Goal: Contribute content: Contribute content

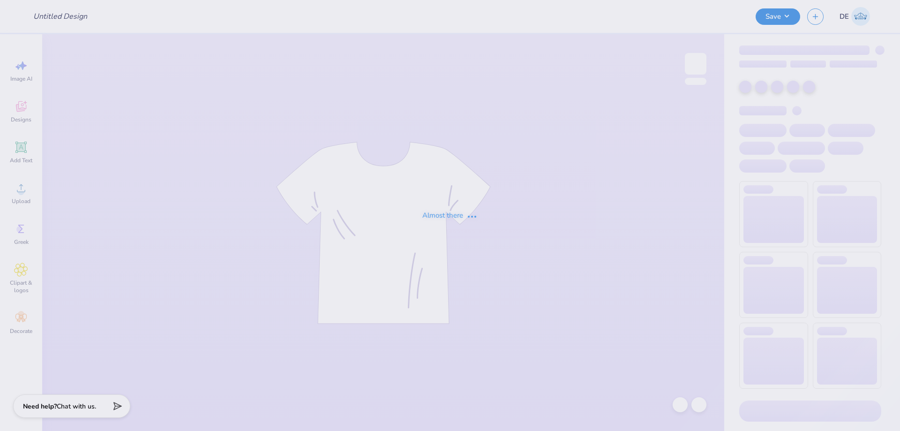
type input "PR Merch"
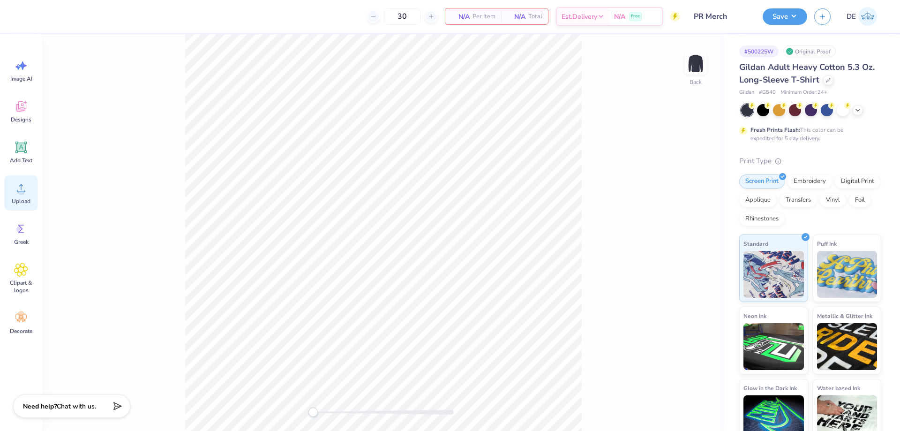
click at [21, 188] on icon at bounding box center [21, 188] width 14 height 14
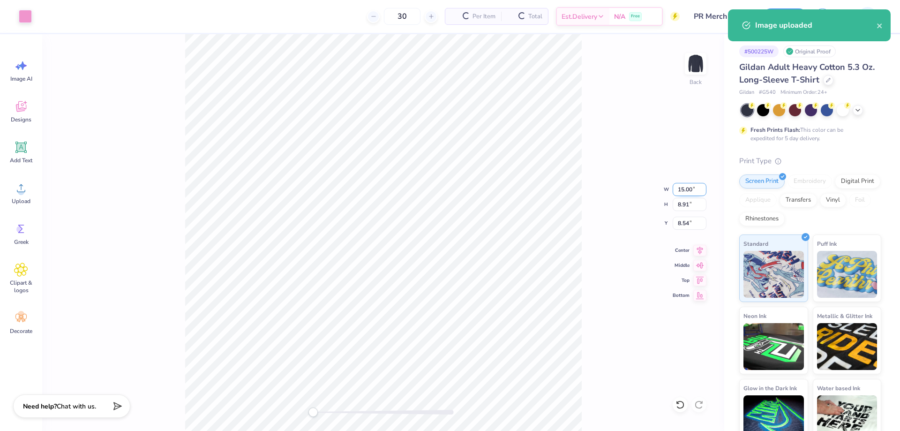
click at [680, 189] on input "15.00" at bounding box center [690, 189] width 34 height 13
type input "11"
click at [680, 189] on input "11" at bounding box center [690, 189] width 34 height 13
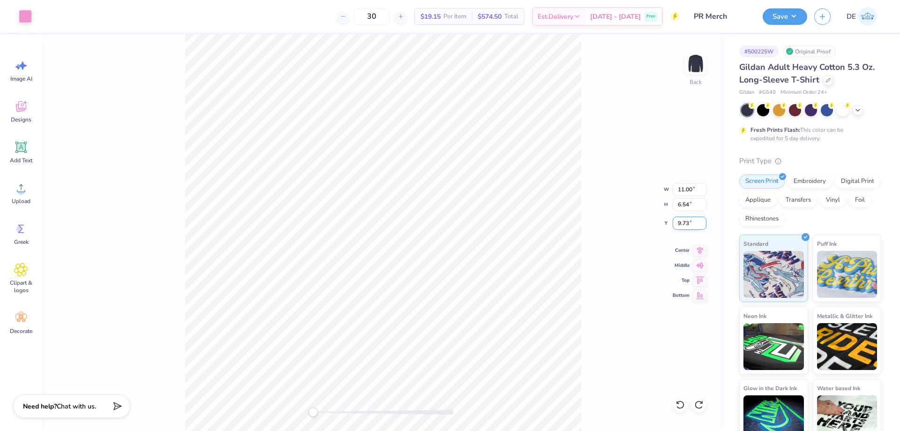
click at [680, 224] on input "9.73" at bounding box center [690, 223] width 34 height 13
drag, startPoint x: 680, startPoint y: 224, endPoint x: 672, endPoint y: 226, distance: 8.6
click at [678, 224] on input "9.73" at bounding box center [690, 223] width 34 height 13
type input "3"
click at [678, 189] on input "11.00" at bounding box center [690, 189] width 34 height 13
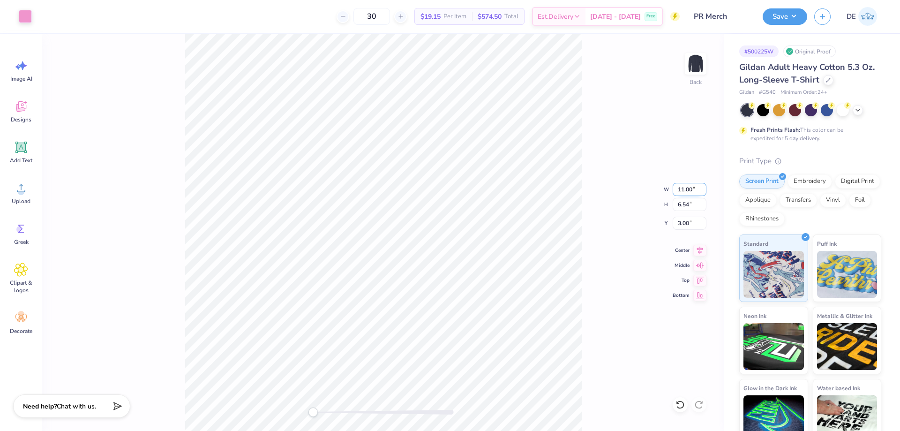
click at [678, 189] on input "11.00" at bounding box center [690, 189] width 34 height 13
type input "9.09"
type input "5.40"
type input "3.57"
click at [690, 224] on input "3.30" at bounding box center [690, 223] width 34 height 13
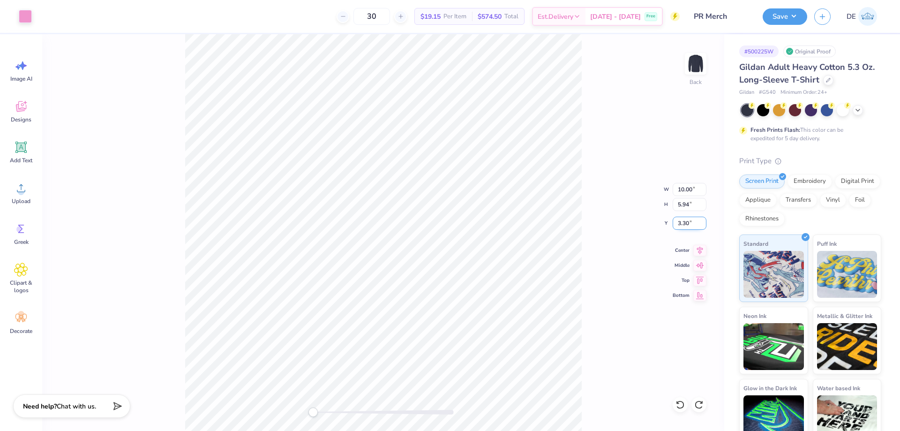
click at [690, 224] on input "3.30" at bounding box center [690, 223] width 34 height 13
type input "3"
click at [695, 70] on img at bounding box center [696, 64] width 38 height 38
click at [18, 194] on icon at bounding box center [21, 188] width 14 height 14
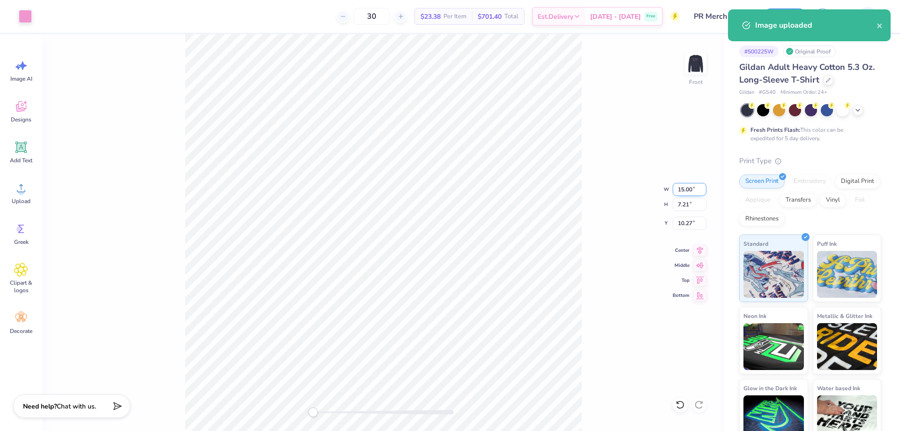
click at [673, 189] on input "15.00" at bounding box center [690, 189] width 34 height 13
type input "6.67"
type input "3.20"
type input "12.27"
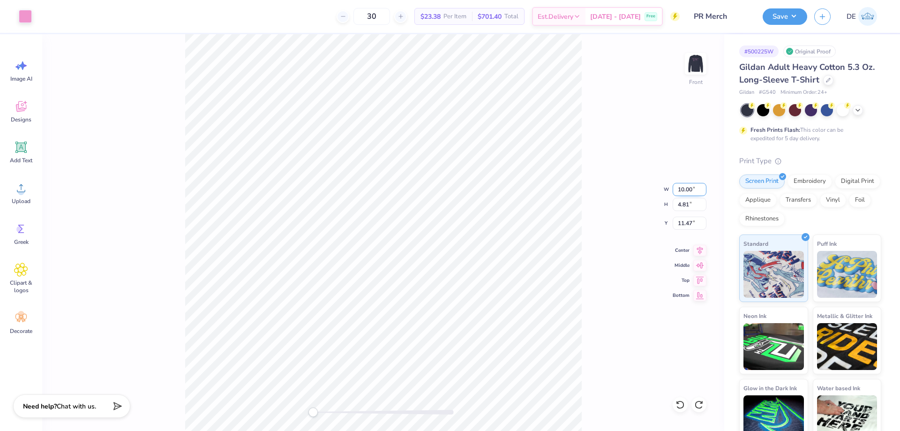
click at [676, 188] on input "10.00" at bounding box center [690, 189] width 34 height 13
type input "4.90"
type input "2.35"
type input "12.70"
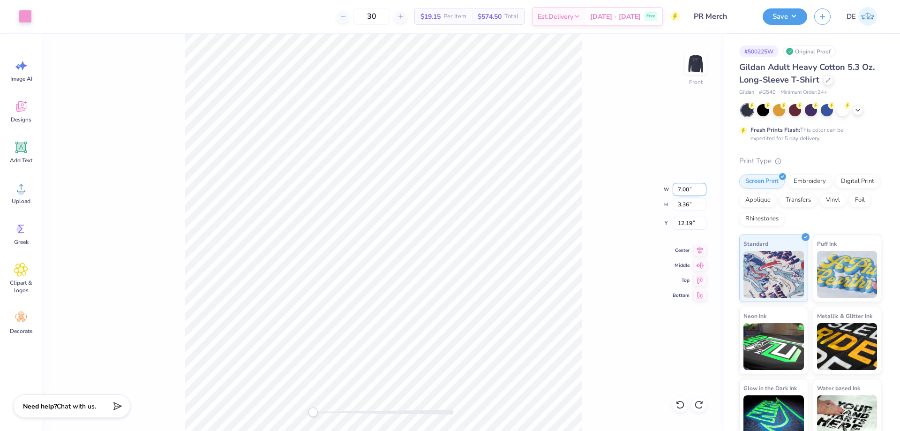
click at [684, 189] on input "7.00" at bounding box center [690, 189] width 34 height 13
type input "3.57"
type input "1.72"
type input "13.02"
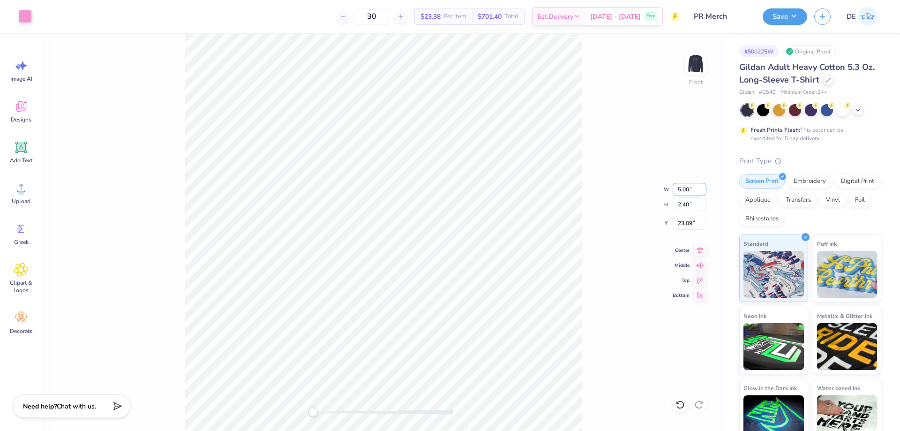
click at [681, 187] on input "5.00" at bounding box center [690, 189] width 34 height 13
type input "4.05"
type input "1.95"
type input "23.32"
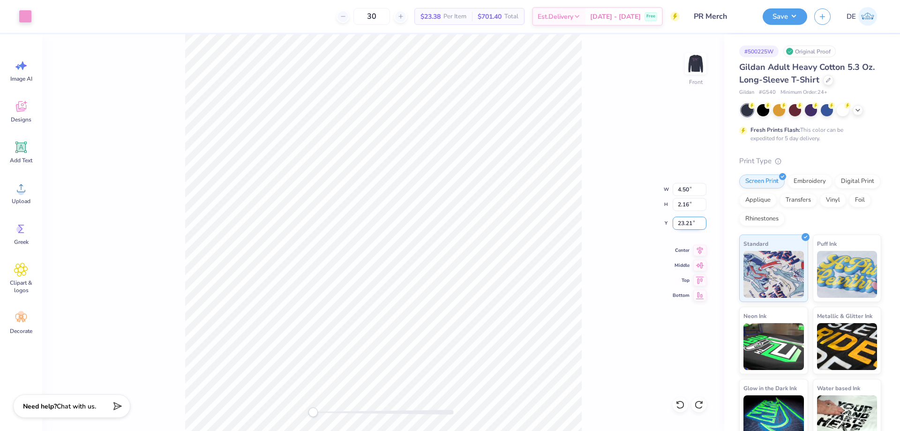
click at [678, 224] on input "23.21" at bounding box center [690, 223] width 34 height 13
click at [682, 225] on input "25" at bounding box center [690, 223] width 34 height 13
type input "23"
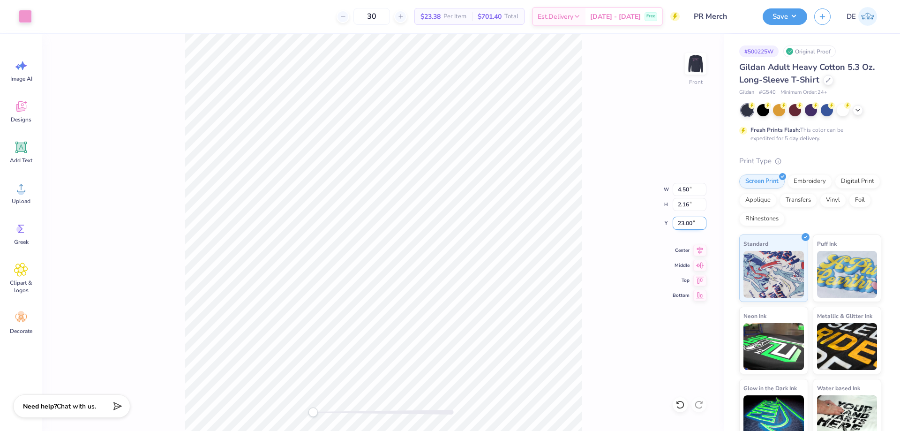
drag, startPoint x: 687, startPoint y: 223, endPoint x: 694, endPoint y: 223, distance: 6.1
click at [694, 223] on input "23.00" at bounding box center [690, 223] width 34 height 13
type input "23.5"
click at [695, 64] on img at bounding box center [696, 64] width 38 height 38
click at [695, 64] on img at bounding box center [696, 63] width 19 height 19
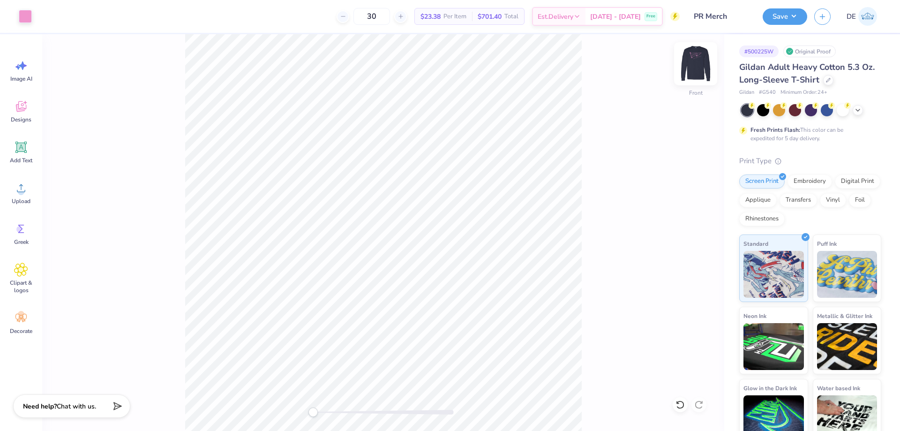
click at [689, 63] on img at bounding box center [696, 64] width 38 height 38
click at [166, 154] on div "Back W 10.00 10.00 " H 5.94 5.94 " Y 3.00 3.00 " Center Middle Top Bottom" at bounding box center [383, 232] width 682 height 397
click at [16, 192] on icon at bounding box center [21, 188] width 14 height 14
type input "15.00"
type input "8.91"
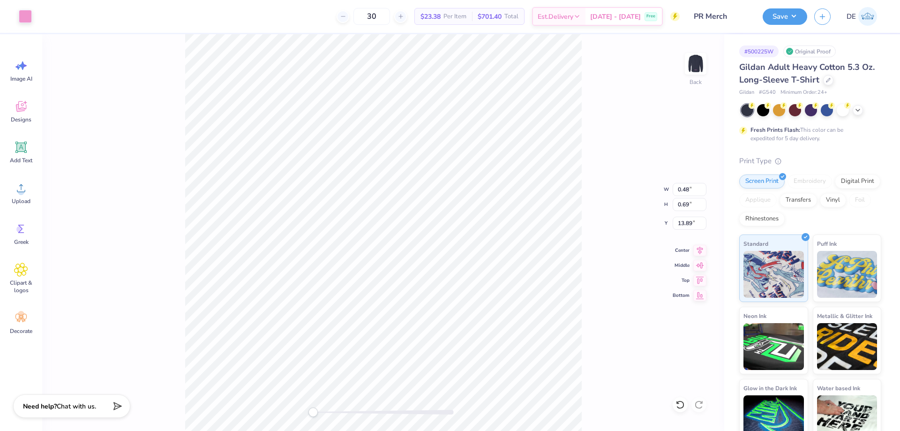
type input "8.54"
click at [17, 188] on icon at bounding box center [21, 188] width 14 height 14
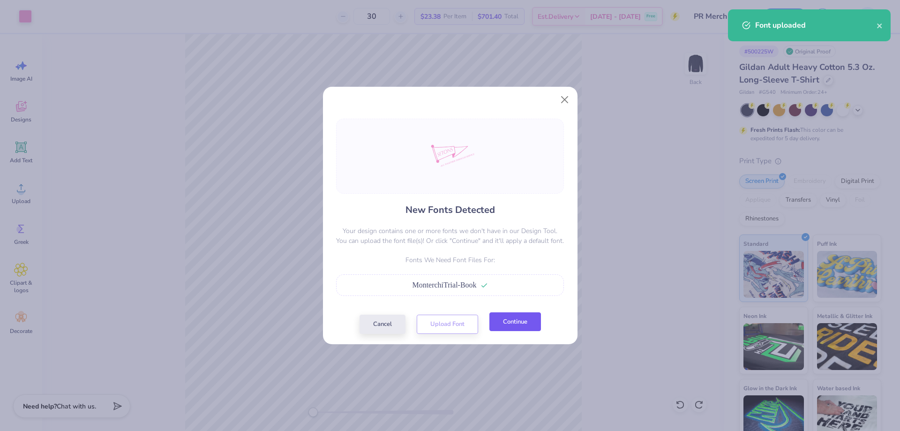
click at [515, 322] on button "Continue" at bounding box center [516, 321] width 52 height 19
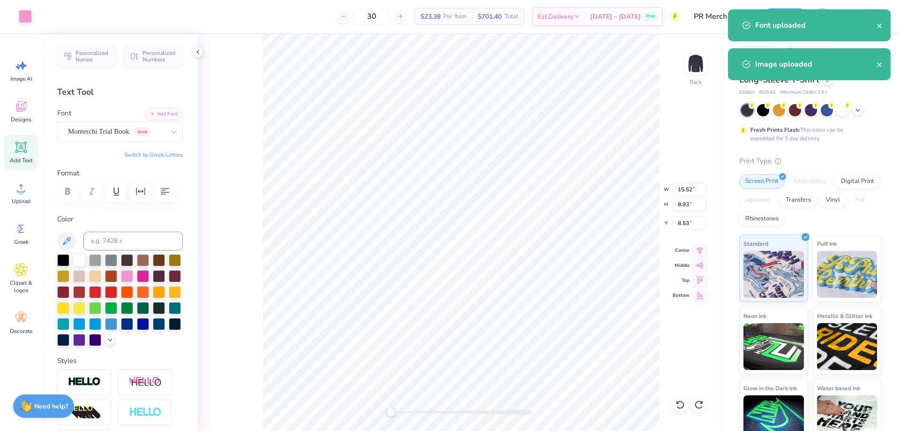
type input "15.52"
type input "8.93"
type input "8.53"
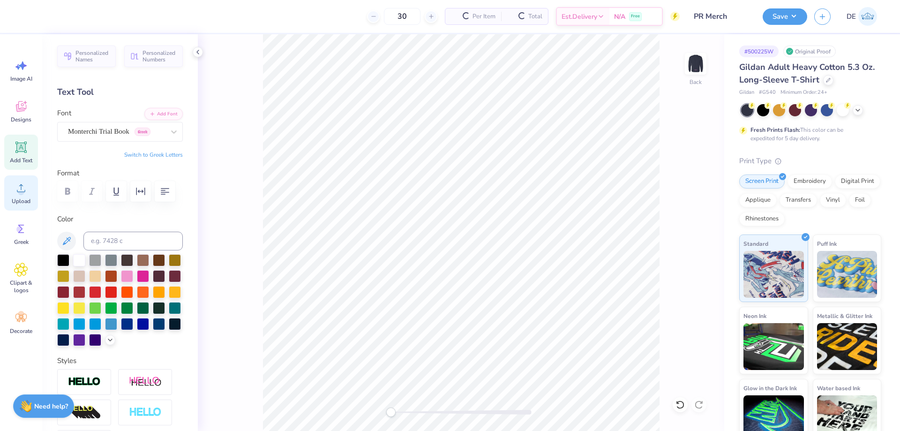
click at [28, 194] on icon at bounding box center [21, 188] width 14 height 14
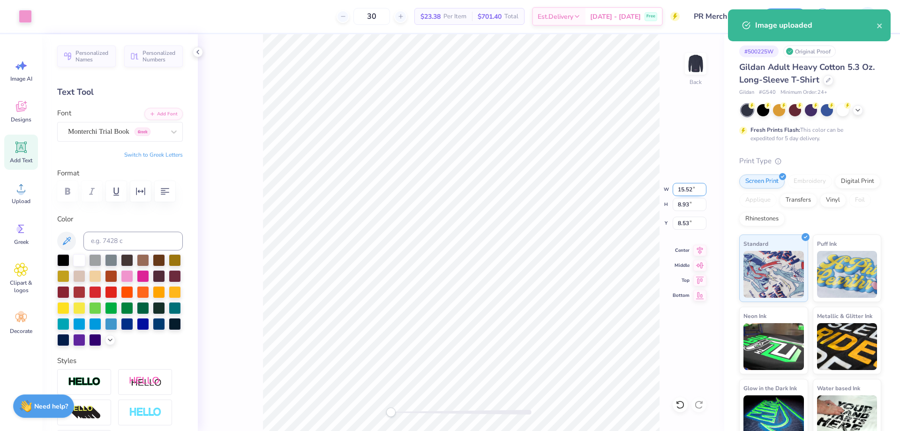
click at [688, 190] on input "15.52" at bounding box center [690, 189] width 34 height 13
type input "6.89"
type input "4.40"
type input "10.96"
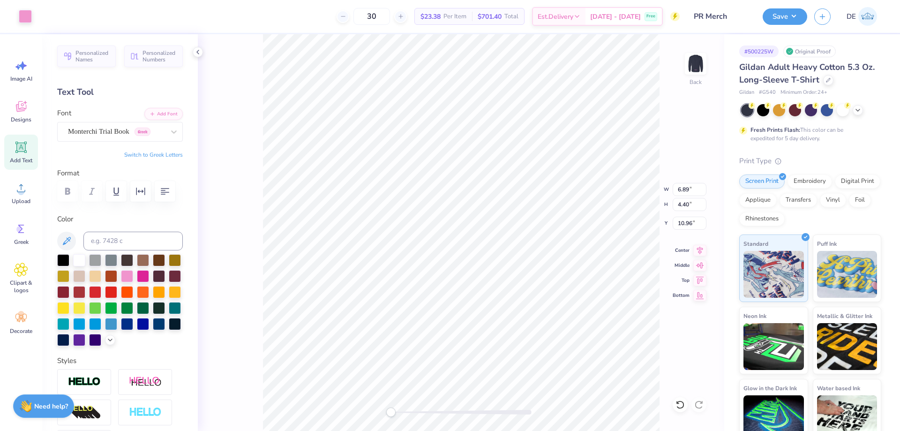
click at [631, 192] on div "Back W 6.89 6.89 " H 4.40 4.40 " Y 10.96 10.96 " Center Middle Top Bottom" at bounding box center [461, 232] width 527 height 397
click at [685, 194] on input "10.01" at bounding box center [690, 189] width 34 height 13
type input "9.99"
type input "5.75"
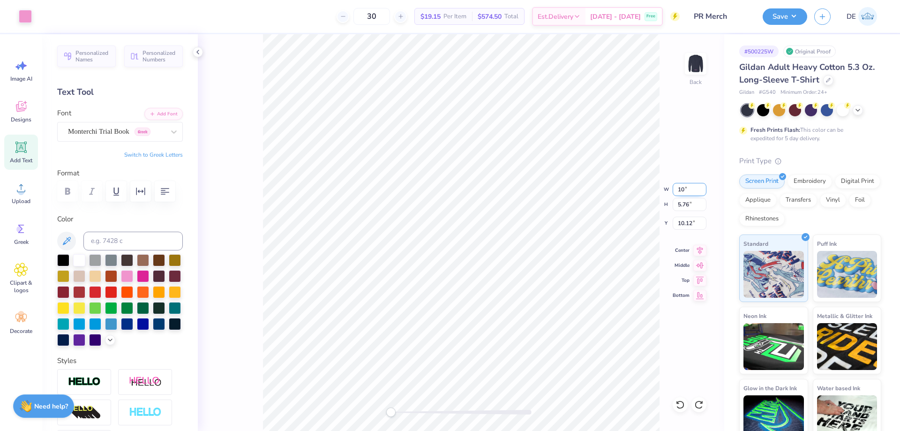
type input "10.13"
click at [681, 224] on input "10.12" at bounding box center [690, 223] width 34 height 13
type input "3.00"
type input "10"
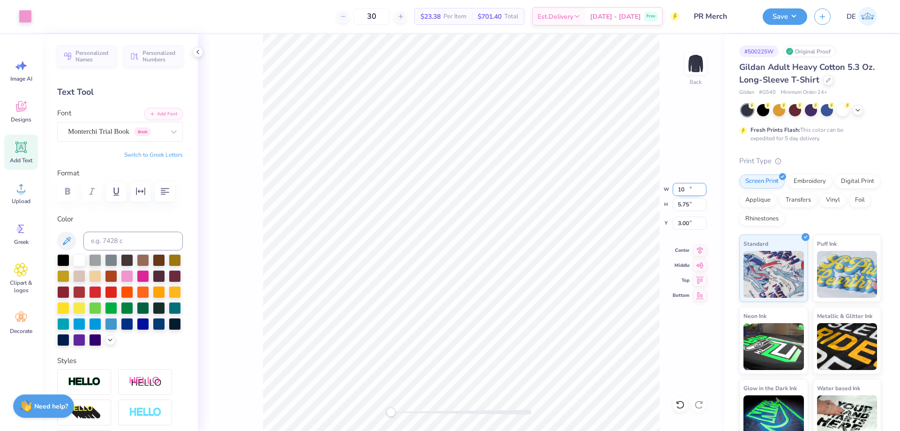
click at [703, 188] on input "10" at bounding box center [690, 189] width 34 height 13
click at [482, 292] on li "Group" at bounding box center [488, 295] width 74 height 18
click at [684, 189] on input "9.99" at bounding box center [690, 189] width 34 height 13
type input "10"
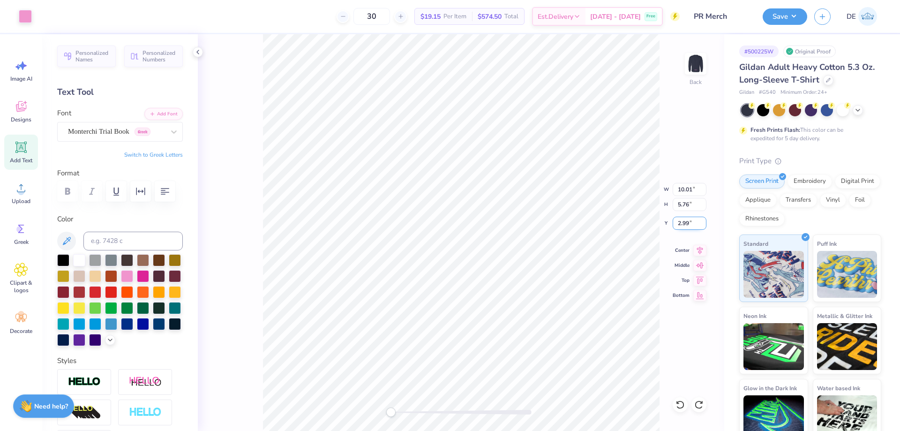
click at [674, 223] on input "2.99" at bounding box center [690, 223] width 34 height 13
type input "3"
click at [695, 189] on input "10.01" at bounding box center [690, 189] width 34 height 13
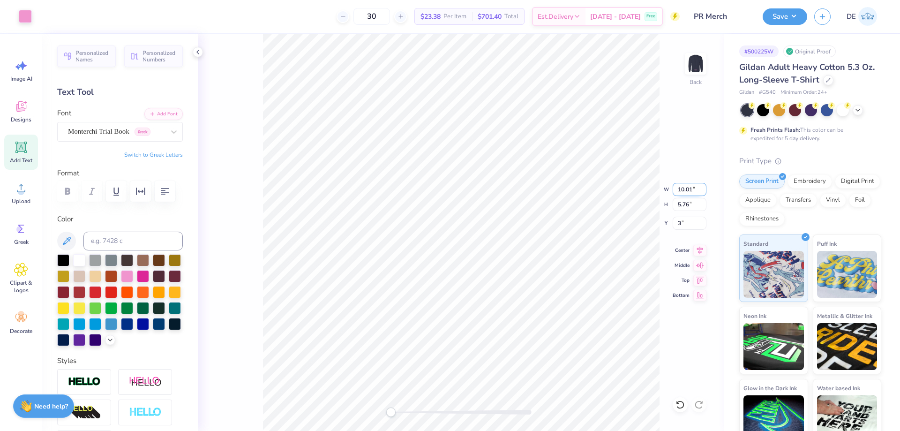
click at [695, 189] on input "10.01" at bounding box center [690, 189] width 34 height 13
type input "10"
click at [688, 225] on input "3.01" at bounding box center [690, 223] width 34 height 13
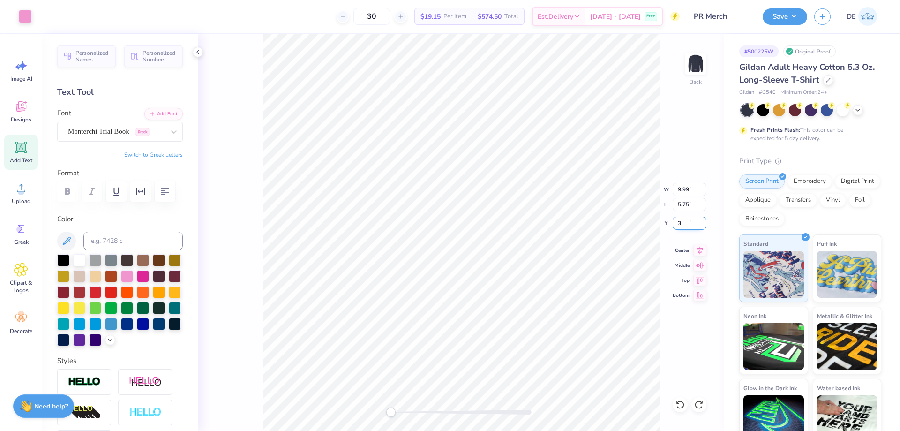
type input "3"
click at [698, 67] on img at bounding box center [696, 64] width 38 height 38
click at [24, 193] on circle at bounding box center [21, 192] width 7 height 7
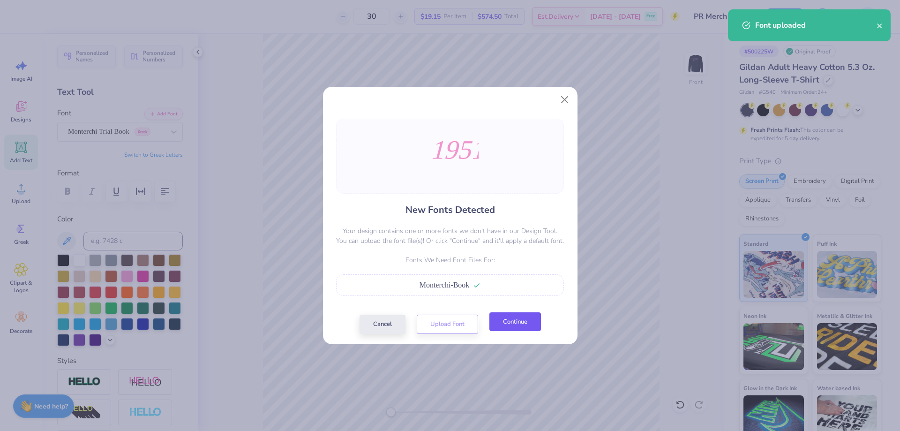
click at [516, 328] on button "Continue" at bounding box center [516, 321] width 52 height 19
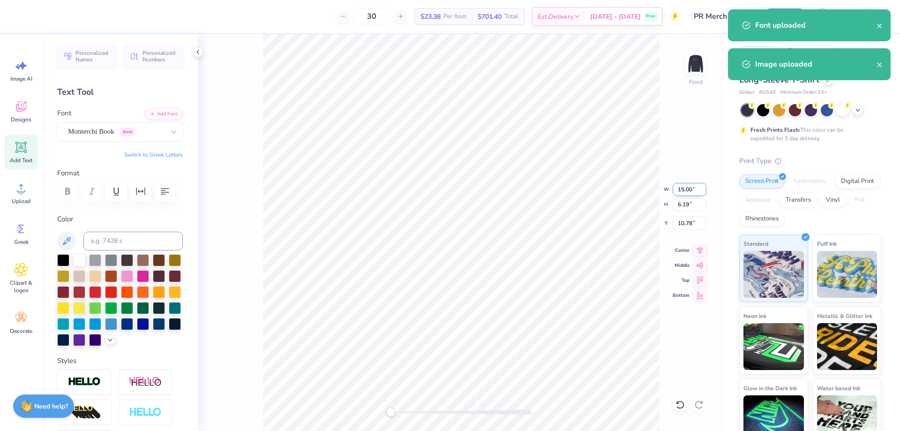
click at [688, 185] on input "15.00" at bounding box center [690, 189] width 34 height 13
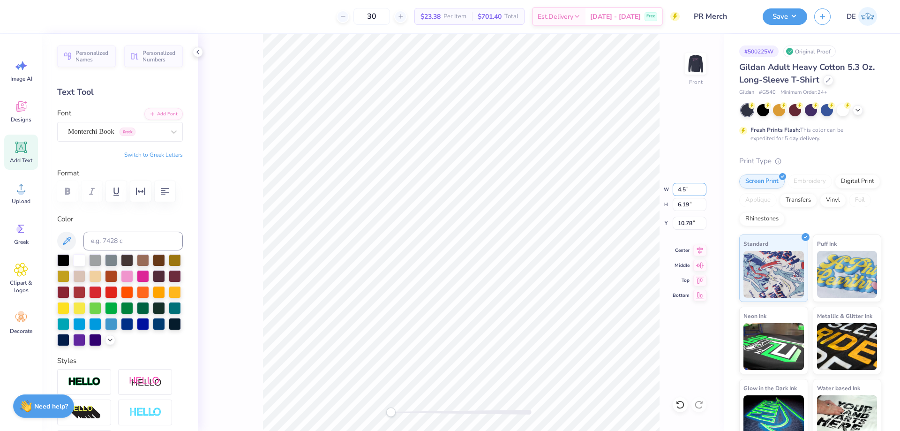
type input "4.5"
click at [690, 225] on input "12.95" at bounding box center [690, 223] width 34 height 13
type input "23.5"
click at [690, 63] on img at bounding box center [696, 64] width 38 height 38
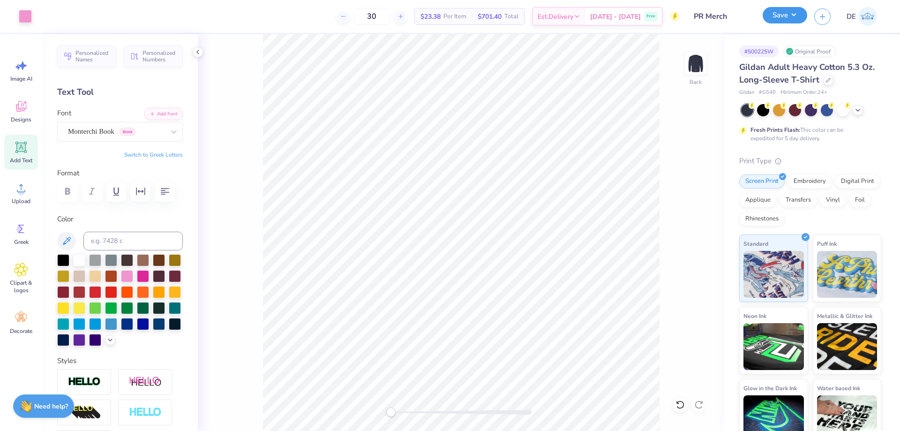
click at [799, 11] on button "Save" at bounding box center [785, 15] width 45 height 16
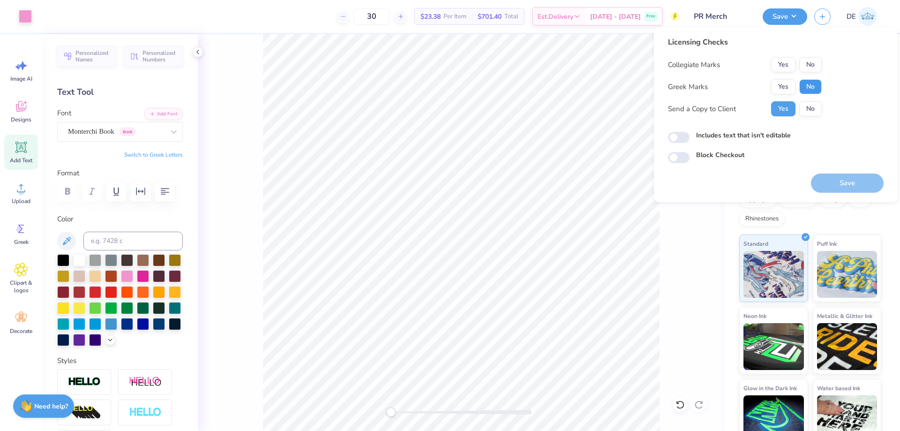
click at [809, 91] on button "No" at bounding box center [811, 86] width 23 height 15
click at [808, 72] on button "No" at bounding box center [811, 64] width 23 height 15
click at [839, 190] on button "Save" at bounding box center [847, 183] width 73 height 19
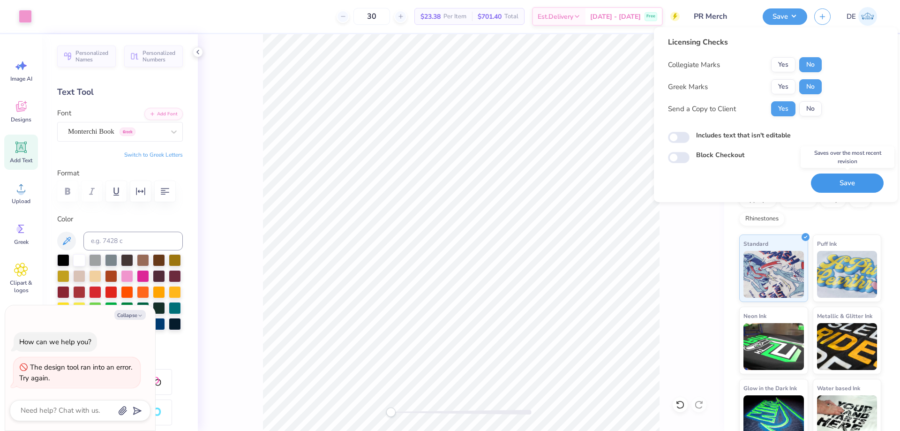
click at [830, 184] on button "Save" at bounding box center [847, 183] width 73 height 19
type textarea "x"
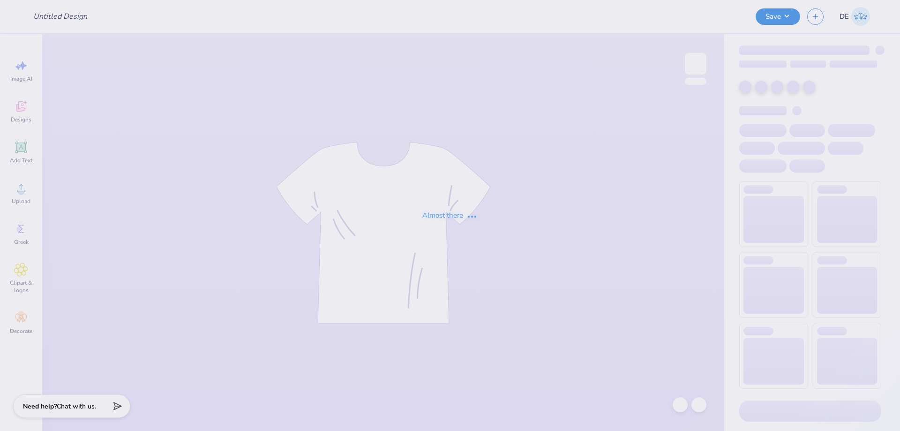
type input "AGD WKU camo crewnecks"
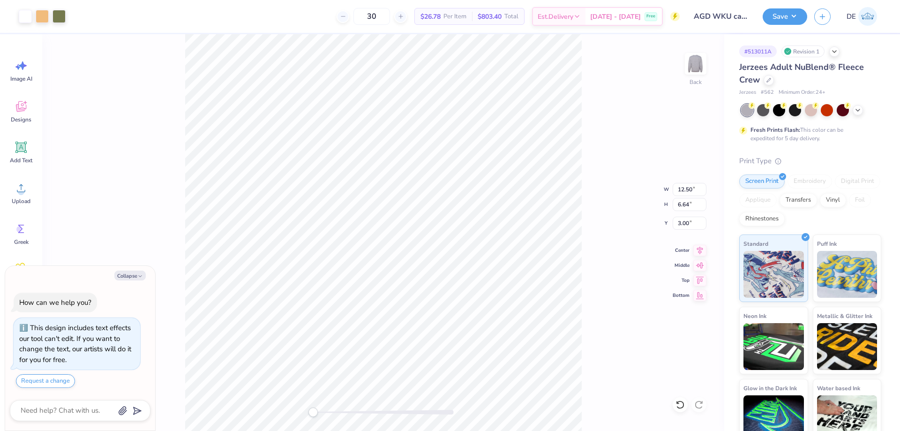
type textarea "x"
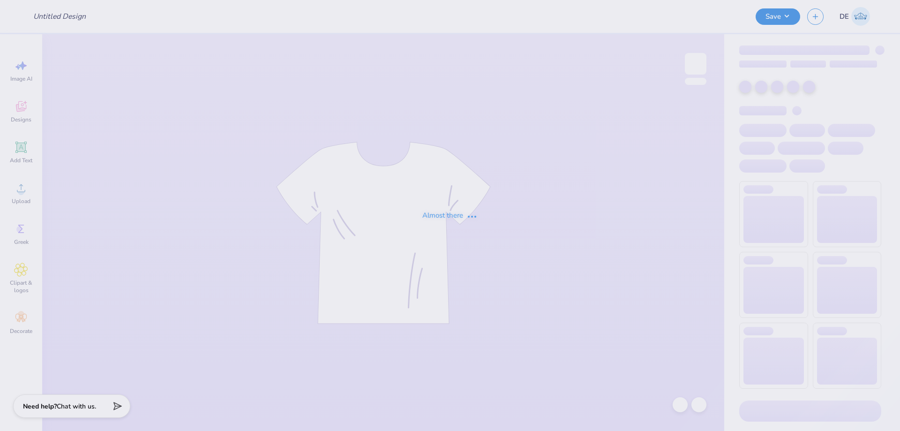
type input "AGD WKU camo crewnecks"
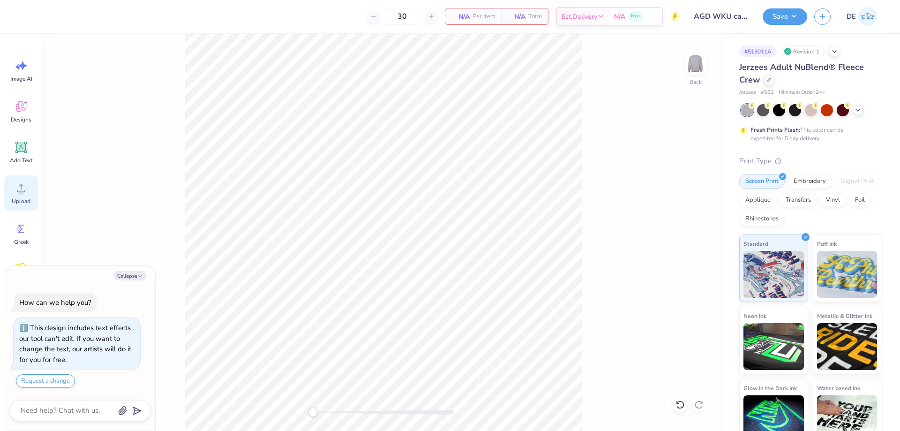
click at [31, 188] on div "Upload" at bounding box center [21, 192] width 34 height 35
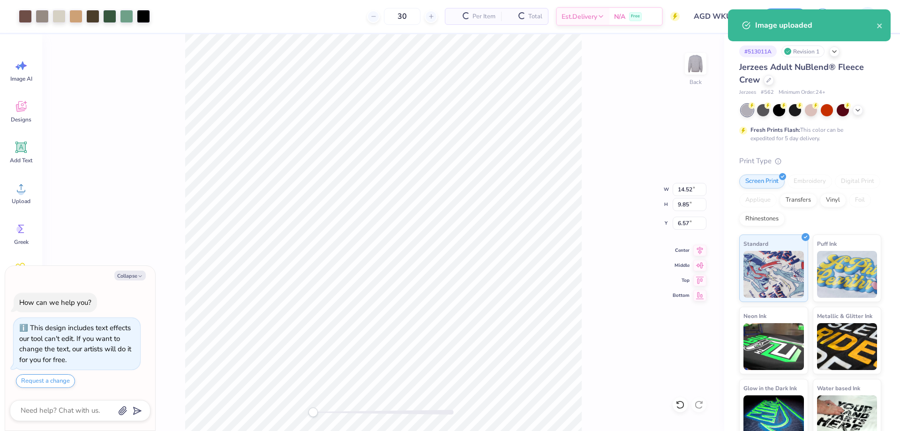
type textarea "x"
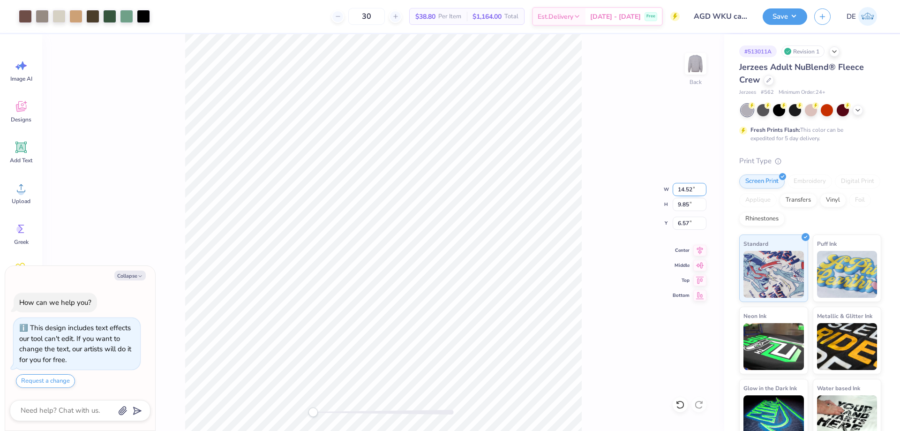
click at [685, 193] on input "14.52" at bounding box center [690, 189] width 34 height 13
type input "12.5"
type textarea "x"
click at [677, 224] on input "7.26" at bounding box center [690, 223] width 34 height 13
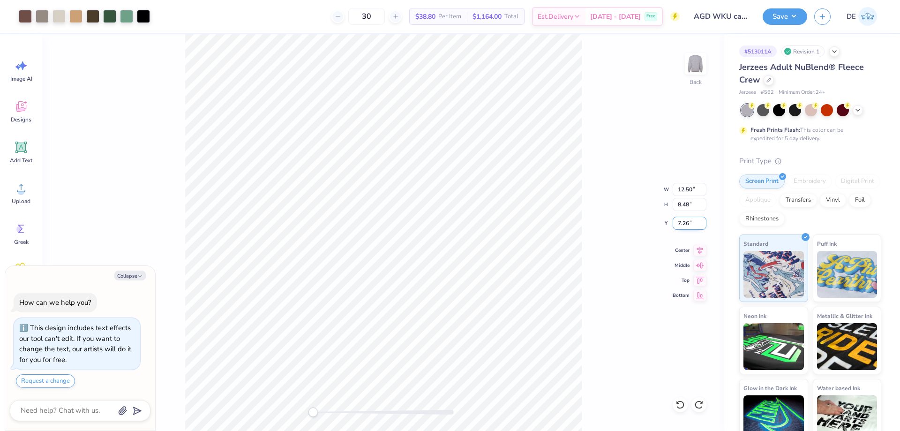
click at [677, 224] on input "7.26" at bounding box center [690, 223] width 34 height 13
type input "3"
click at [795, 20] on button "Save" at bounding box center [785, 15] width 45 height 16
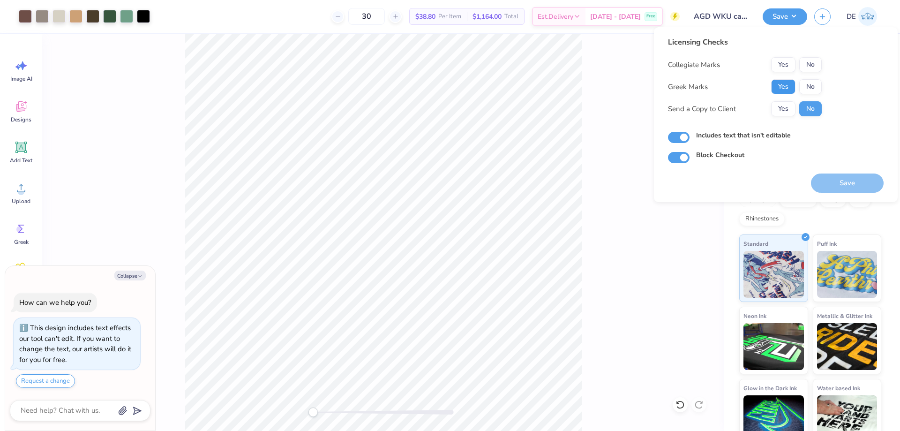
click at [777, 91] on button "Yes" at bounding box center [783, 86] width 24 height 15
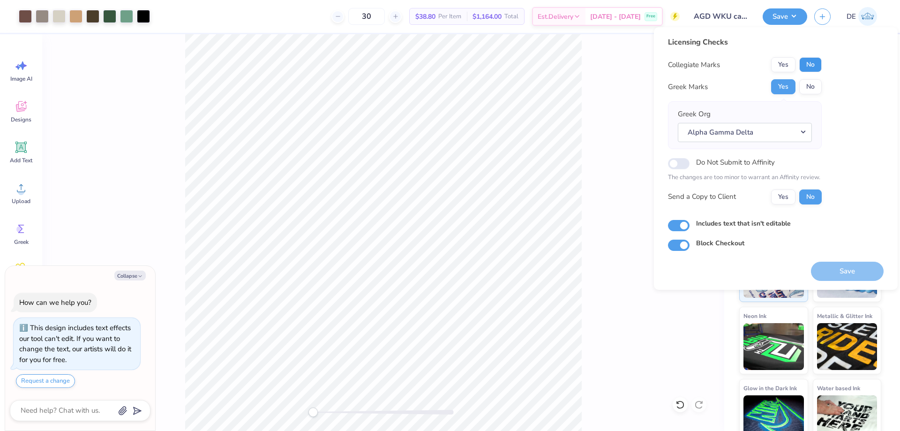
click at [814, 65] on button "No" at bounding box center [811, 64] width 23 height 15
click at [829, 270] on button "Save" at bounding box center [847, 271] width 73 height 19
type textarea "x"
